Goal: Transaction & Acquisition: Purchase product/service

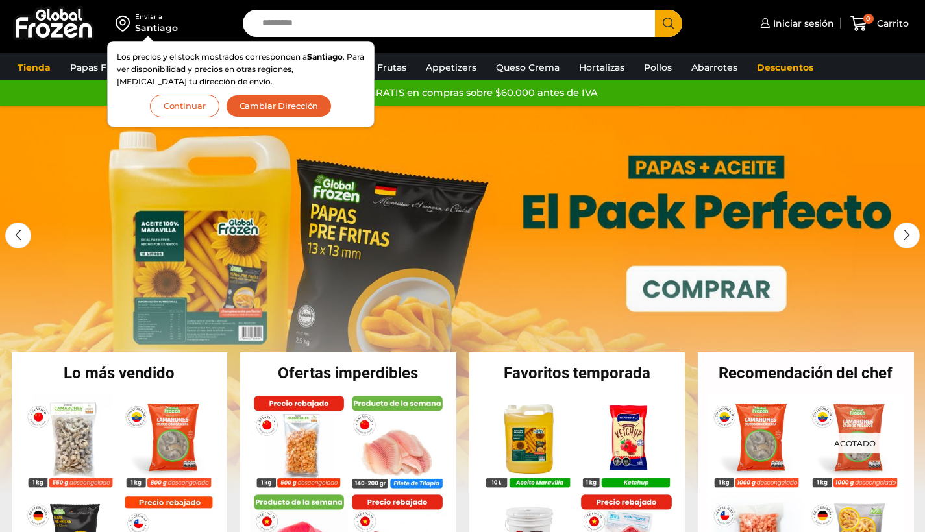
click at [192, 104] on button "Continuar" at bounding box center [184, 106] width 69 height 23
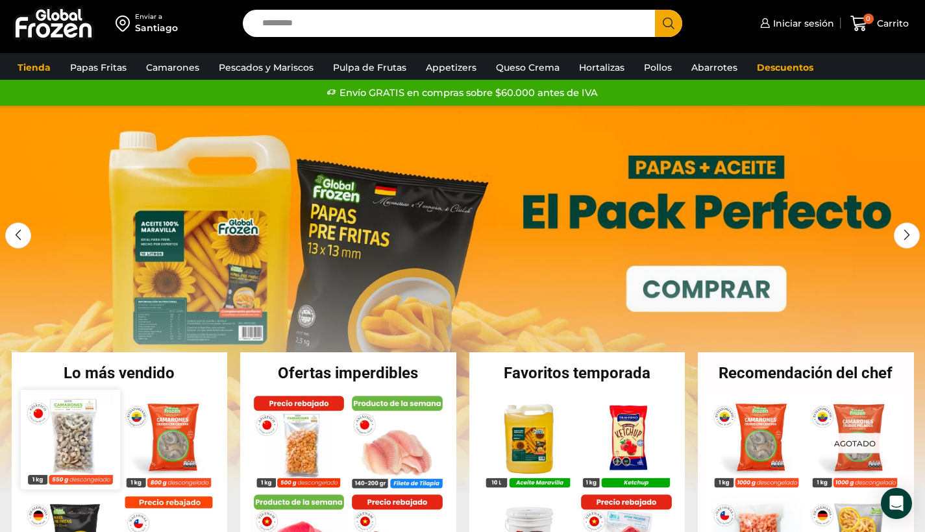
click at [55, 435] on img at bounding box center [70, 439] width 99 height 99
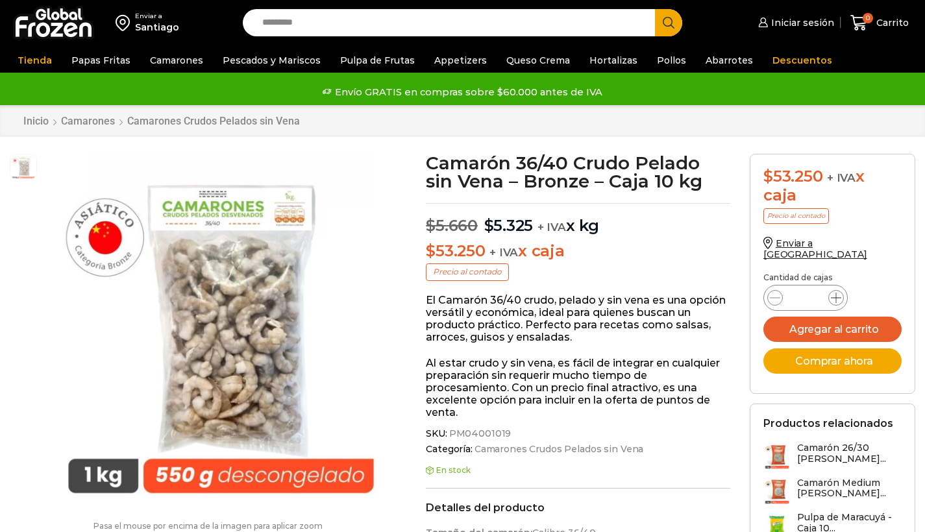
click at [834, 290] on span at bounding box center [837, 298] width 16 height 16
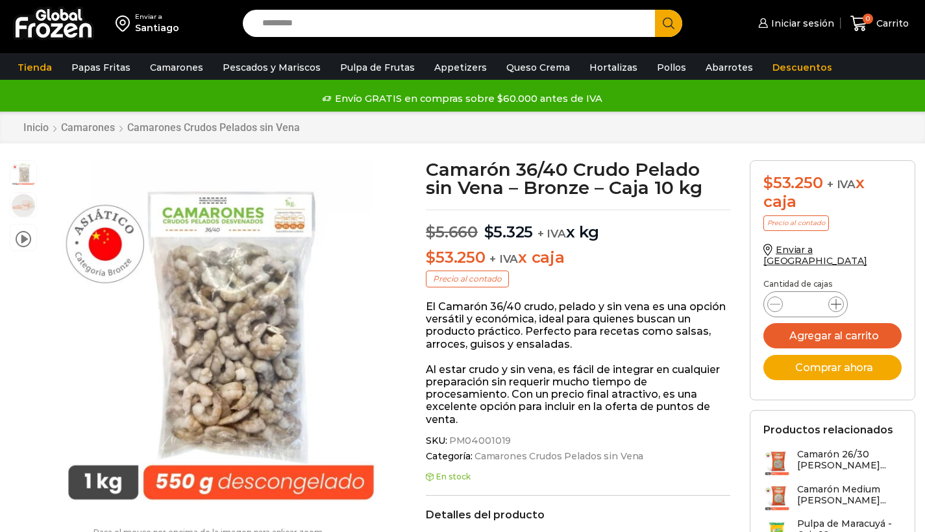
click at [834, 297] on span at bounding box center [837, 305] width 16 height 16
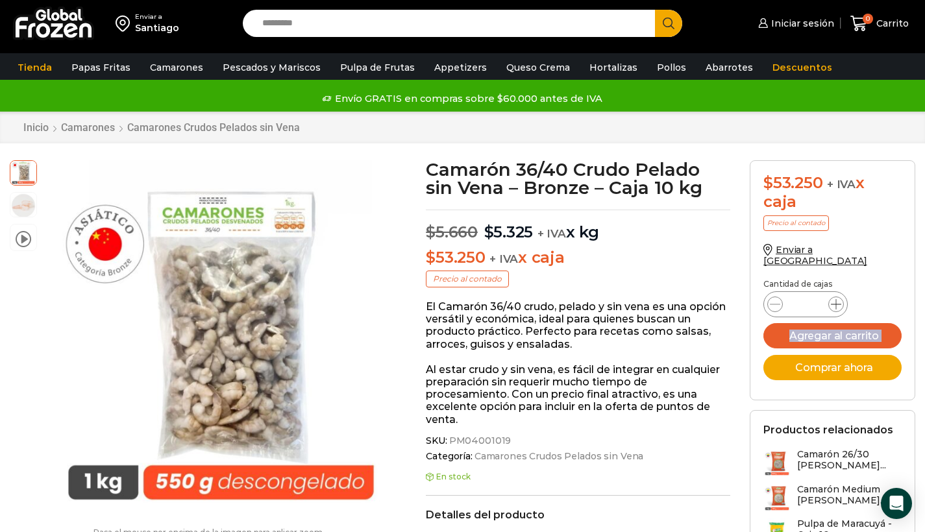
click at [834, 297] on span at bounding box center [837, 305] width 16 height 16
type input "**"
click at [829, 329] on button "Agregar al carrito" at bounding box center [833, 335] width 138 height 25
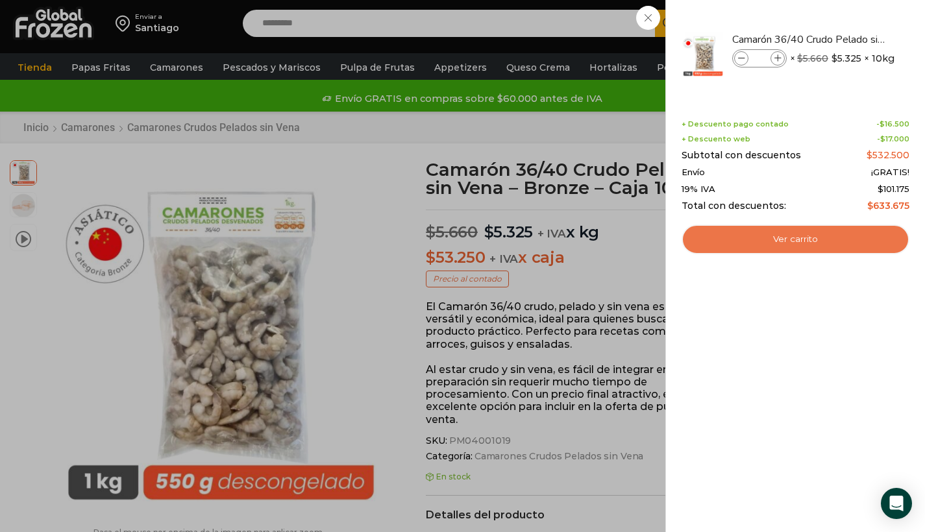
click at [795, 243] on link "Ver carrito" at bounding box center [796, 240] width 228 height 30
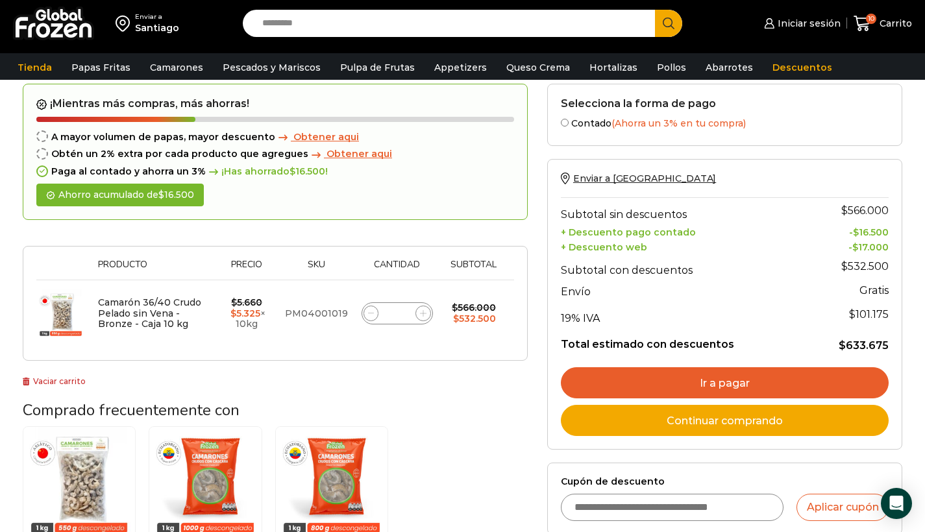
click at [615, 495] on input "Cupón de descuento" at bounding box center [672, 507] width 223 height 27
type input "*********"
click at [845, 510] on button "Aplicar cupón" at bounding box center [843, 507] width 92 height 27
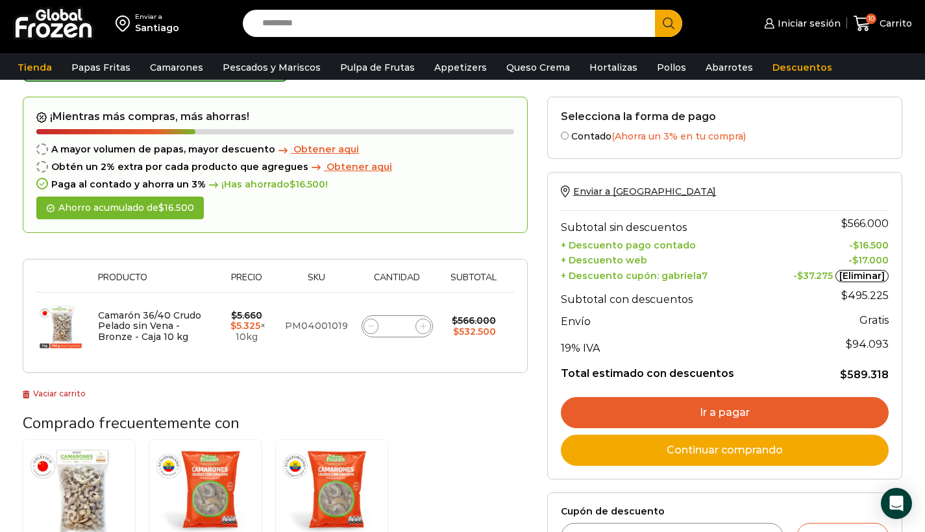
scroll to position [43, 0]
